Goal: Task Accomplishment & Management: Manage account settings

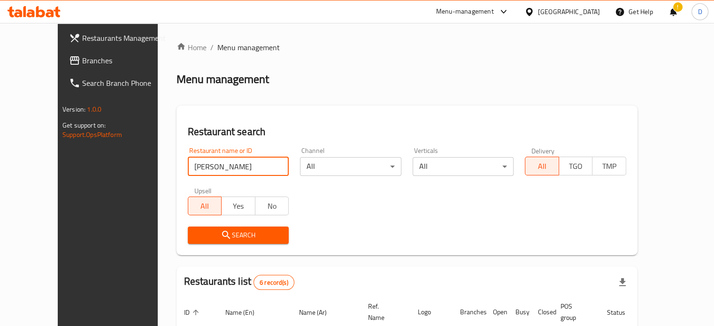
click at [225, 169] on input "[PERSON_NAME]" at bounding box center [238, 166] width 101 height 19
type input "cinnabon"
click button "Search" at bounding box center [238, 235] width 101 height 17
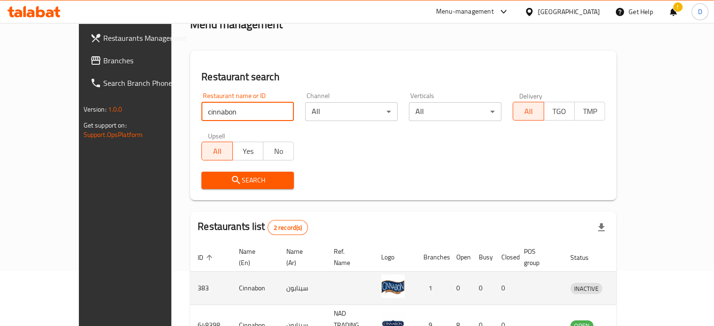
scroll to position [107, 0]
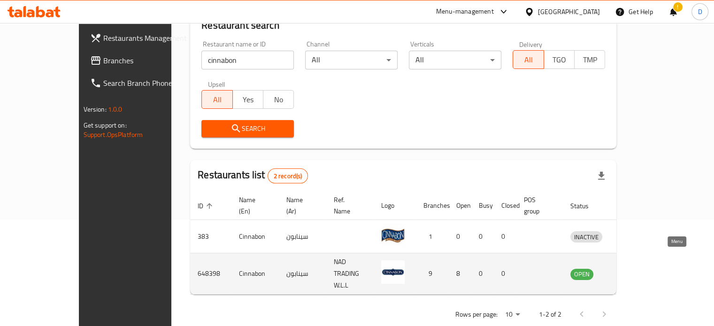
click at [632, 270] on icon "enhanced table" at bounding box center [627, 274] width 10 height 8
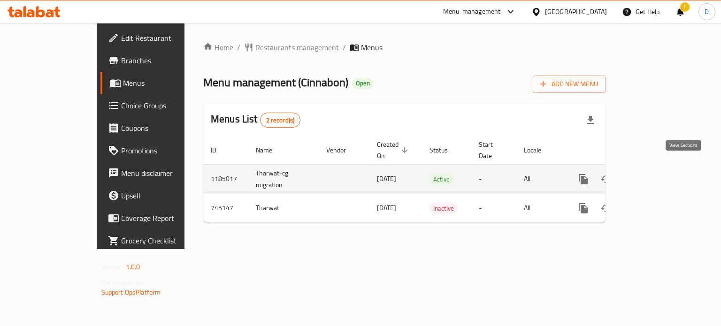
click at [657, 174] on icon "enhanced table" at bounding box center [651, 179] width 11 height 11
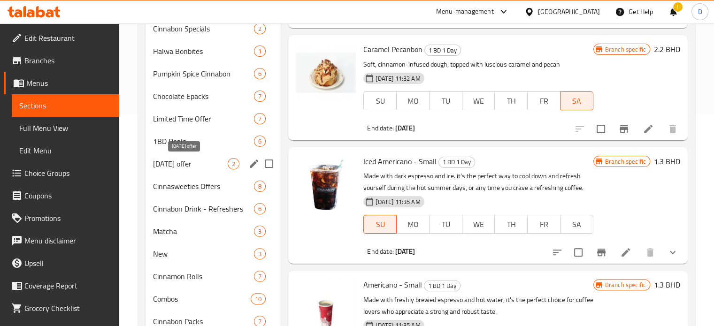
scroll to position [329, 0]
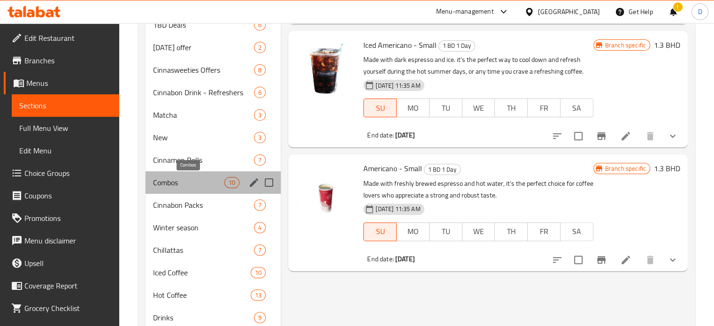
click at [193, 183] on span "Combos" at bounding box center [189, 182] width 72 height 11
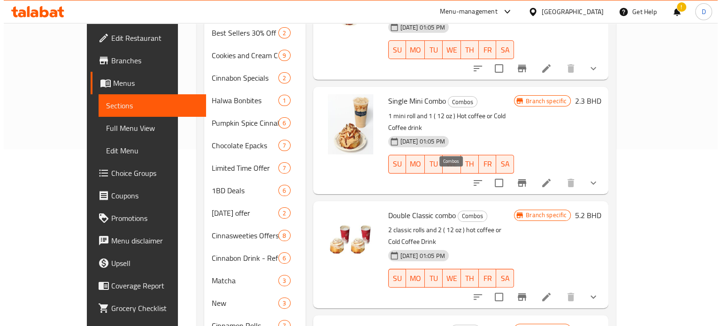
scroll to position [126, 0]
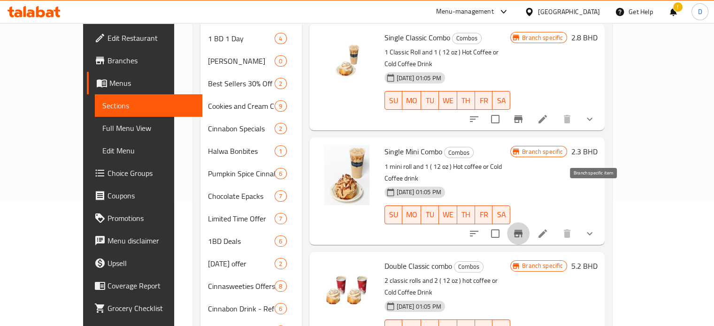
click at [523, 230] on icon "Branch-specific-item" at bounding box center [518, 234] width 8 height 8
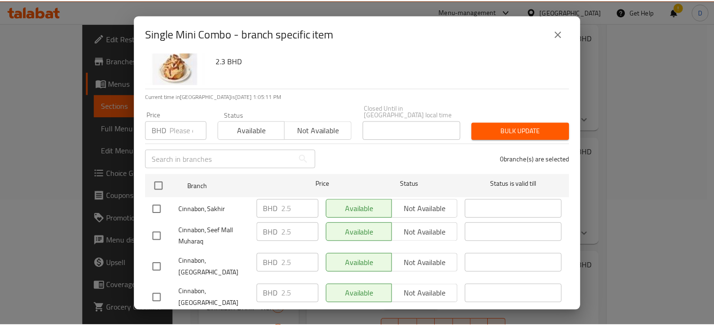
scroll to position [0, 0]
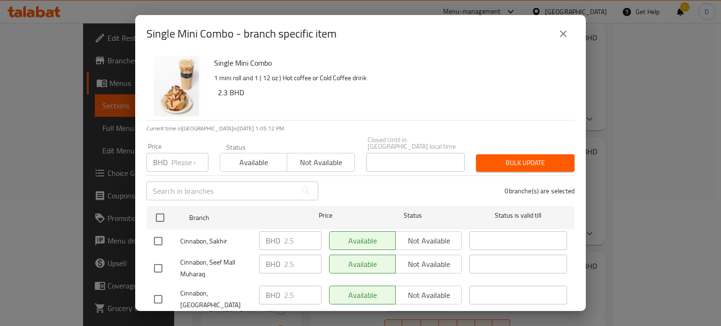
click at [178, 153] on input "number" at bounding box center [189, 162] width 37 height 19
type input "-1"
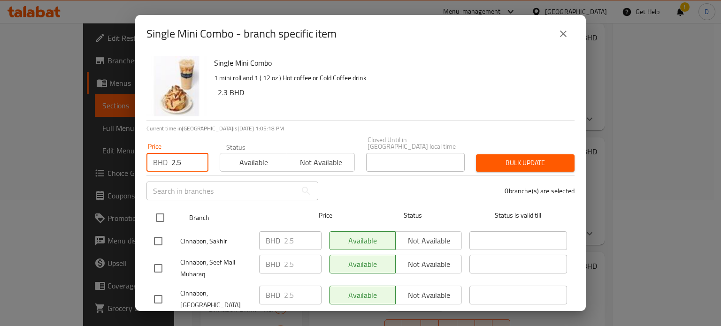
type input "2.5"
click at [169, 212] on input "checkbox" at bounding box center [160, 218] width 20 height 20
checkbox input "true"
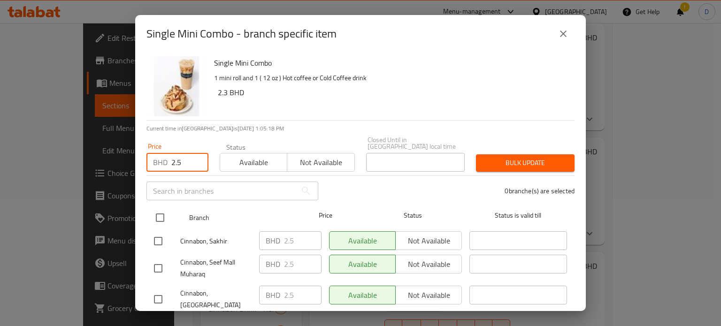
checkbox input "true"
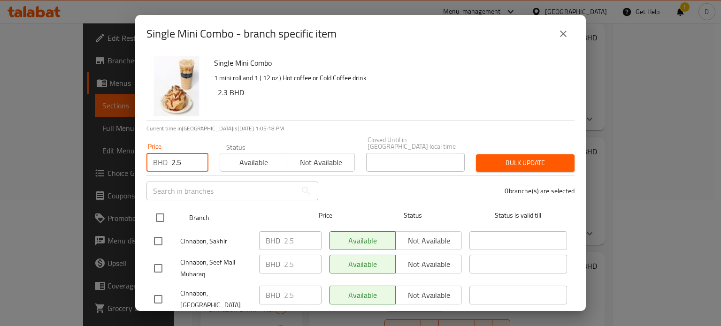
checkbox input "true"
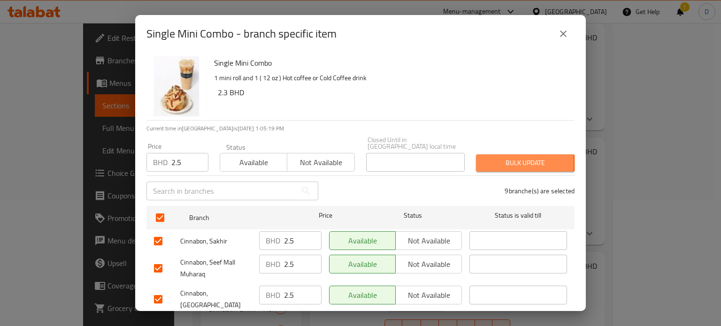
click at [484, 157] on span "Bulk update" at bounding box center [526, 163] width 84 height 12
